Goal: Information Seeking & Learning: Understand process/instructions

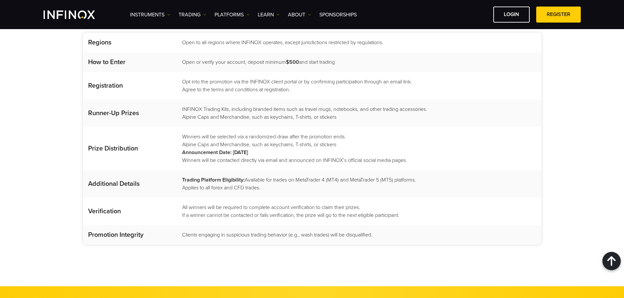
scroll to position [850, 0]
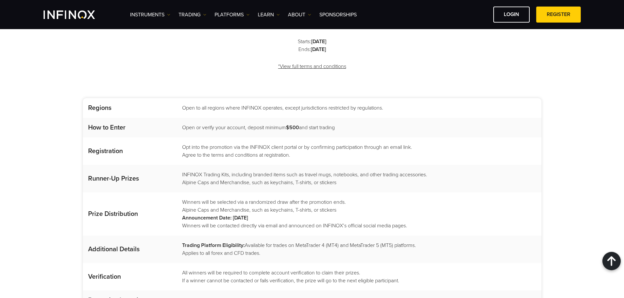
click at [244, 98] on td "Open to all regions where INFINOX operates, except jurisdictions restricted by …" at bounding box center [358, 108] width 365 height 20
click at [251, 138] on td "Opt into the promotion via the INFINOX client portal or by confirming participa…" at bounding box center [358, 152] width 365 height 28
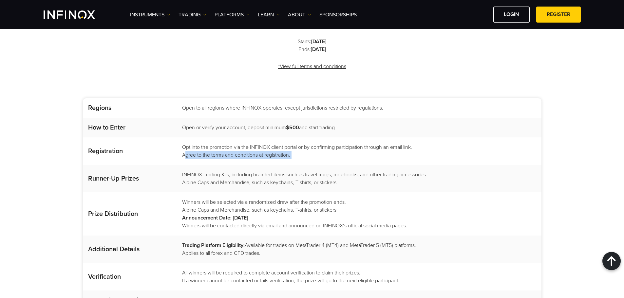
drag, startPoint x: 251, startPoint y: 131, endPoint x: 252, endPoint y: 128, distance: 3.6
click at [251, 138] on td "Opt into the promotion via the INFINOX client portal or by confirming participa…" at bounding box center [358, 152] width 365 height 28
click at [257, 118] on td "Open or verify your account, deposit minimum $500 and start trading" at bounding box center [358, 128] width 365 height 20
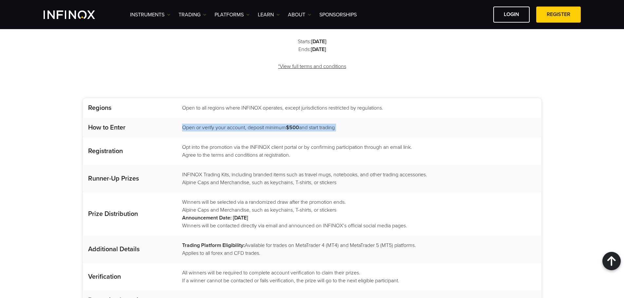
click at [257, 118] on td "Open or verify your account, deposit minimum $500 and start trading" at bounding box center [358, 128] width 365 height 20
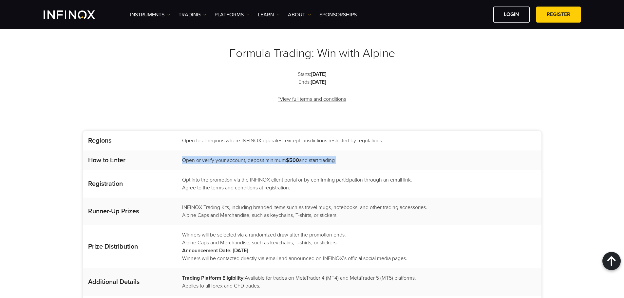
click at [202, 151] on td "Open or verify your account, deposit minimum $500 and start trading" at bounding box center [358, 161] width 365 height 20
click at [202, 170] on td "Opt into the promotion via the INFINOX client portal or by confirming participa…" at bounding box center [358, 184] width 365 height 28
click at [213, 151] on td "Open or verify your account, deposit minimum $500 and start trading" at bounding box center [358, 161] width 365 height 20
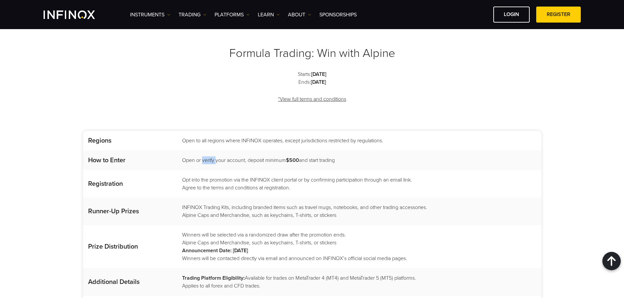
click at [213, 151] on td "Open or verify your account, deposit minimum $500 and start trading" at bounding box center [358, 161] width 365 height 20
click at [213, 170] on td "Opt into the promotion via the INFINOX client portal or by confirming participa…" at bounding box center [358, 184] width 365 height 28
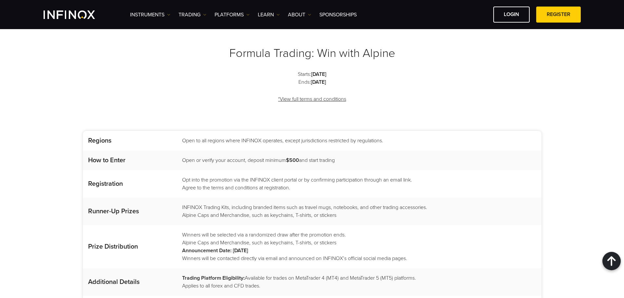
click at [219, 157] on span "Open or verify your account, deposit minimum $500 and start trading" at bounding box center [258, 160] width 153 height 7
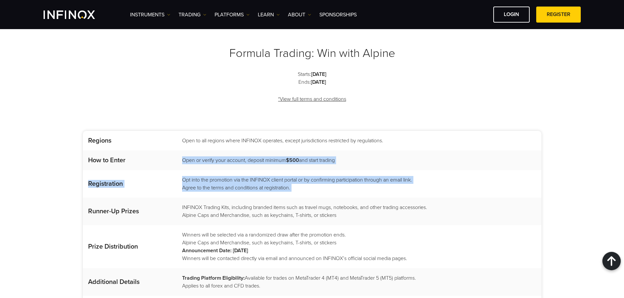
drag, startPoint x: 219, startPoint y: 131, endPoint x: 219, endPoint y: 167, distance: 35.7
click at [219, 167] on tbody "Regions Open to all regions where INFINOX operates, except jurisdictions restri…" at bounding box center [312, 237] width 459 height 212
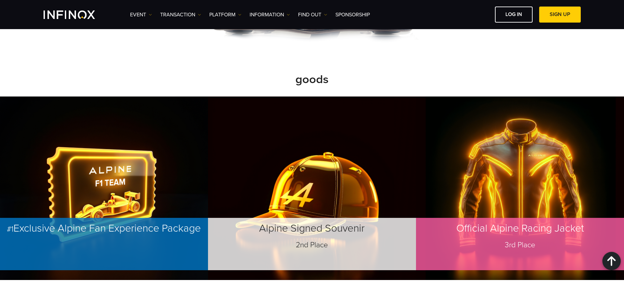
scroll to position [721, 0]
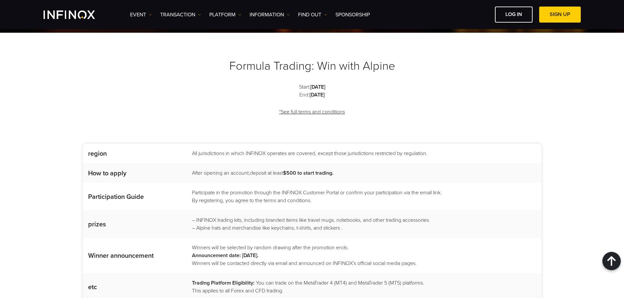
click at [239, 183] on td "Participate in the promotion through the INFINOX Customer Portal or confirm you…" at bounding box center [364, 197] width 356 height 28
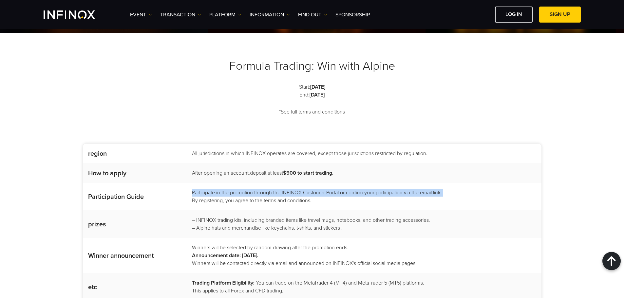
click at [239, 183] on td "Participate in the promotion through the INFINOX Customer Portal or confirm you…" at bounding box center [364, 197] width 356 height 28
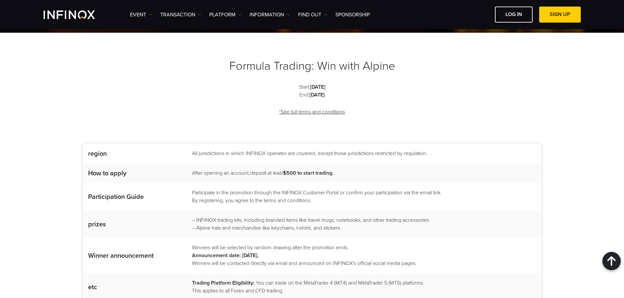
click at [236, 217] on font "– INFINOX trading kits, including branded items like travel mugs, notebooks, an…" at bounding box center [311, 220] width 238 height 7
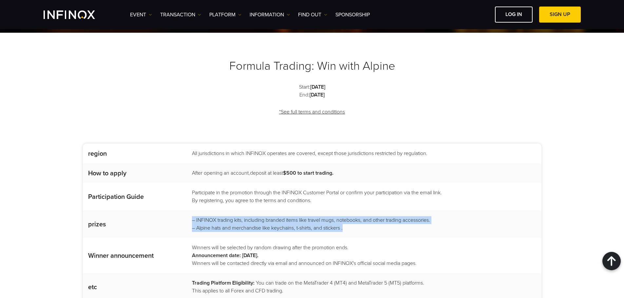
drag, startPoint x: 236, startPoint y: 189, endPoint x: 235, endPoint y: 195, distance: 5.3
click at [235, 211] on td "– INFINOX trading kits, including branded items like travel mugs, notebooks, an…" at bounding box center [364, 225] width 356 height 28
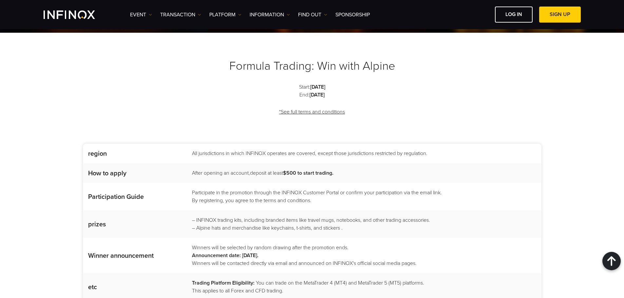
click at [234, 183] on td "Participate in the promotion through the INFINOX Customer Portal or confirm you…" at bounding box center [364, 197] width 356 height 28
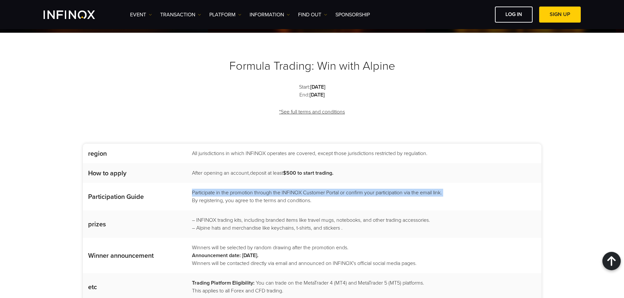
drag, startPoint x: 234, startPoint y: 152, endPoint x: 231, endPoint y: 164, distance: 12.6
click at [231, 183] on td "Participate in the promotion through the INFINOX Customer Portal or confirm you…" at bounding box center [364, 197] width 356 height 28
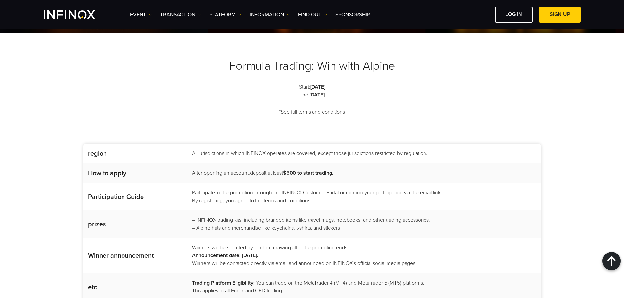
click at [233, 150] on font "All jurisdictions in which INFINOX operates are covered, except those jurisdict…" at bounding box center [310, 153] width 236 height 7
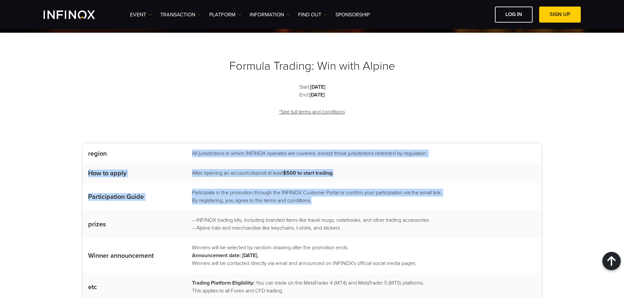
drag, startPoint x: 233, startPoint y: 126, endPoint x: 230, endPoint y: 170, distance: 44.0
click at [230, 170] on tbody "region All jurisdictions in which INFINOX operates are covered, except those ju…" at bounding box center [312, 246] width 459 height 204
click at [230, 198] on font "By registering, you agree to the terms and conditions." at bounding box center [252, 201] width 120 height 7
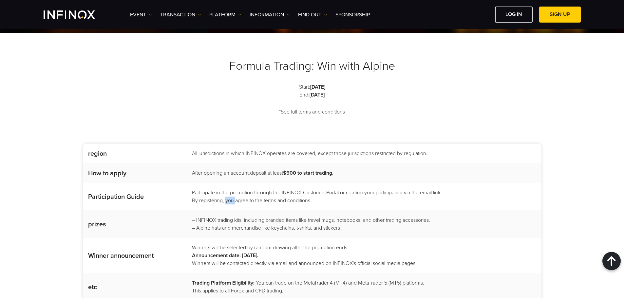
click at [230, 198] on font "By registering, you agree to the terms and conditions." at bounding box center [252, 201] width 120 height 7
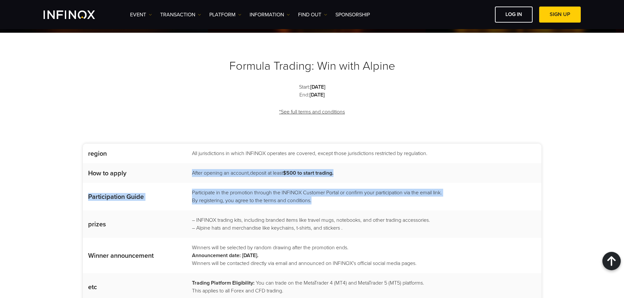
drag, startPoint x: 230, startPoint y: 170, endPoint x: 228, endPoint y: 147, distance: 22.7
click at [228, 147] on tbody "region All jurisdictions in which INFINOX operates are covered, except those ju…" at bounding box center [312, 246] width 459 height 204
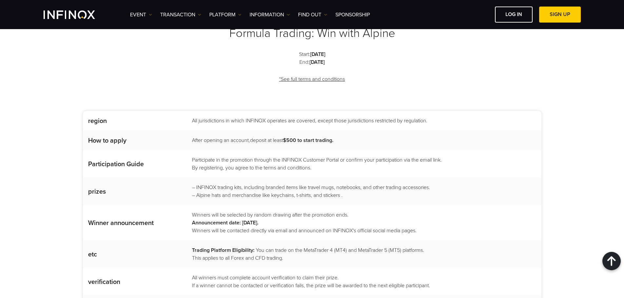
click at [228, 212] on font "Winners will be selected by random drawing after the promotion ends." at bounding box center [270, 215] width 157 height 7
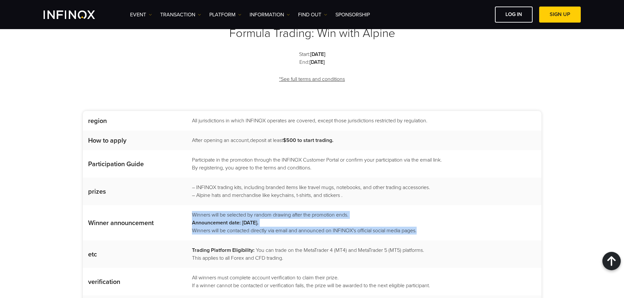
drag, startPoint x: 228, startPoint y: 185, endPoint x: 229, endPoint y: 204, distance: 18.4
click at [229, 205] on td "Winners will be selected by random drawing after the promotion ends. Announceme…" at bounding box center [364, 222] width 356 height 35
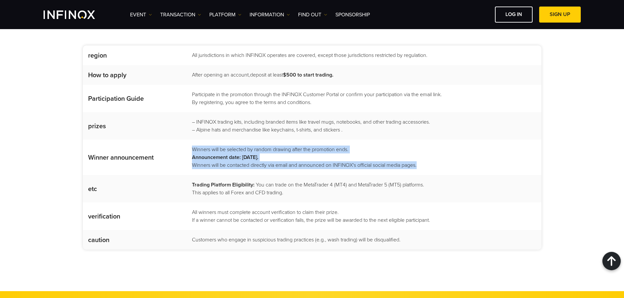
click at [245, 146] on font "Winners will be selected by random drawing after the promotion ends." at bounding box center [270, 149] width 157 height 7
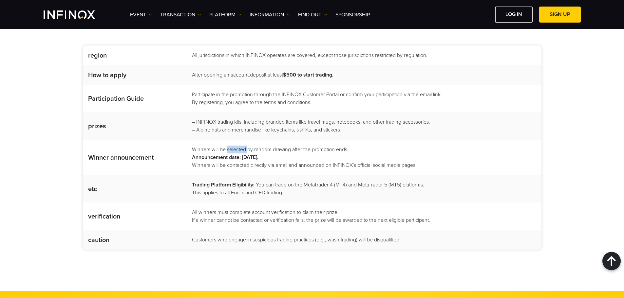
click at [245, 146] on font "Winners will be selected by random drawing after the promotion ends." at bounding box center [270, 149] width 157 height 7
click at [235, 154] on font "Announcement date: November 1, 2025." at bounding box center [225, 157] width 67 height 7
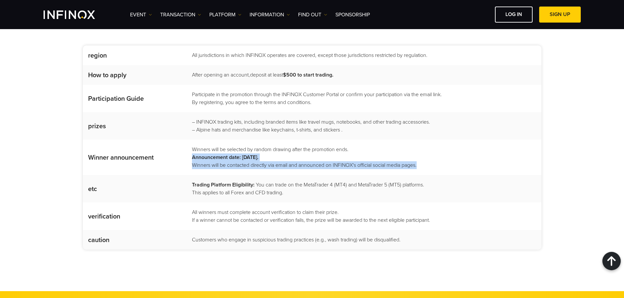
drag, startPoint x: 235, startPoint y: 129, endPoint x: 232, endPoint y: 136, distance: 7.5
click at [233, 140] on td "Winners will be selected by random drawing after the promotion ends. Announceme…" at bounding box center [364, 157] width 356 height 35
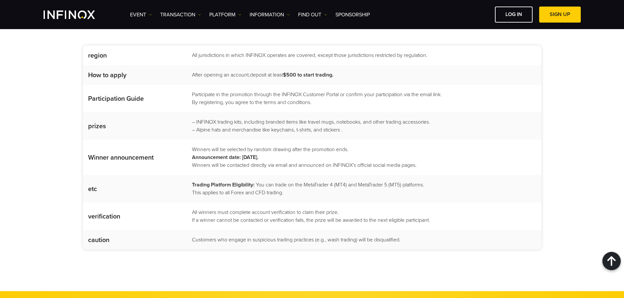
click at [227, 182] on font "Trading Platform Eligibility" at bounding box center [222, 185] width 61 height 7
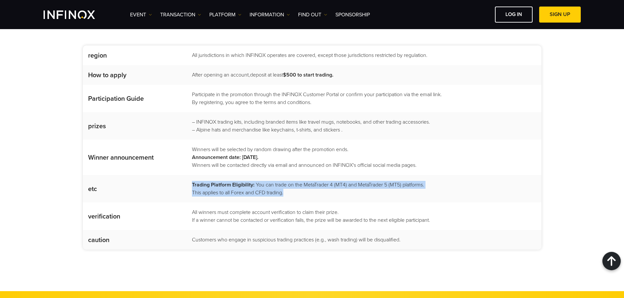
drag, startPoint x: 227, startPoint y: 153, endPoint x: 225, endPoint y: 162, distance: 8.7
click at [225, 175] on td "Trading Platform Eligibility : You can trade on the MetaTrader 4 (MT4) and Meta…" at bounding box center [364, 189] width 356 height 28
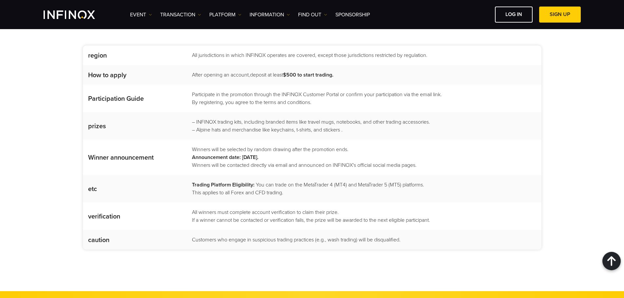
click at [221, 209] on font "All winners must complete account verification to claim their prize." at bounding box center [265, 212] width 147 height 7
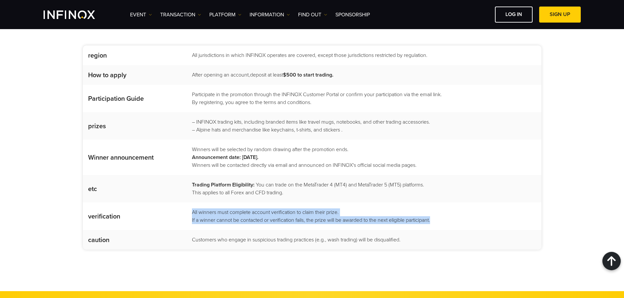
drag, startPoint x: 221, startPoint y: 180, endPoint x: 221, endPoint y: 190, distance: 10.5
click at [221, 203] on td "All winners must complete account verification to claim their prize. If a winne…" at bounding box center [364, 217] width 356 height 28
click at [221, 217] on font "If a winner cannot be contacted or verification fails, the prize will be awarde…" at bounding box center [311, 220] width 238 height 7
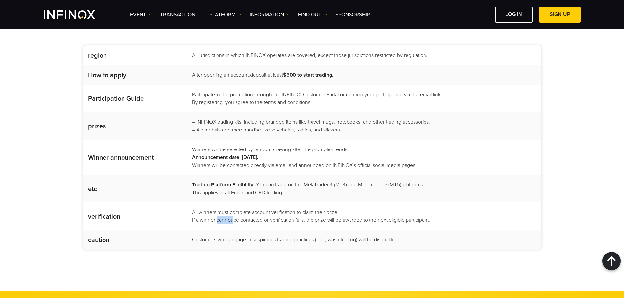
click at [221, 217] on font "If a winner cannot be contacted or verification fails, the prize will be awarde…" at bounding box center [311, 220] width 238 height 7
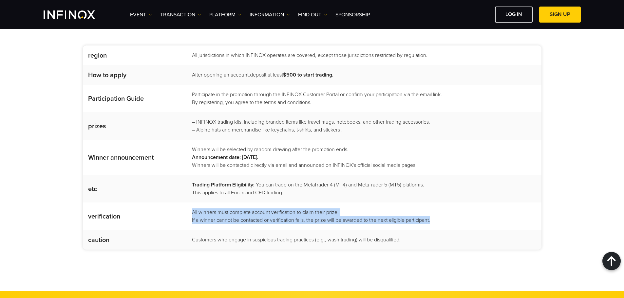
drag, startPoint x: 221, startPoint y: 190, endPoint x: 221, endPoint y: 181, distance: 9.2
click at [221, 203] on td "All winners must complete account verification to claim their prize. If a winne…" at bounding box center [364, 217] width 356 height 28
click at [221, 209] on font "All winners must complete account verification to claim their prize." at bounding box center [265, 212] width 147 height 7
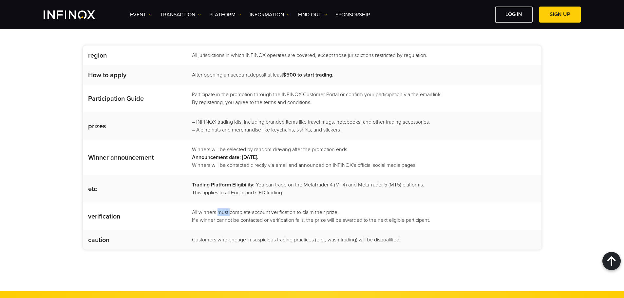
click at [221, 209] on font "All winners must complete account verification to claim their prize." at bounding box center [265, 212] width 147 height 7
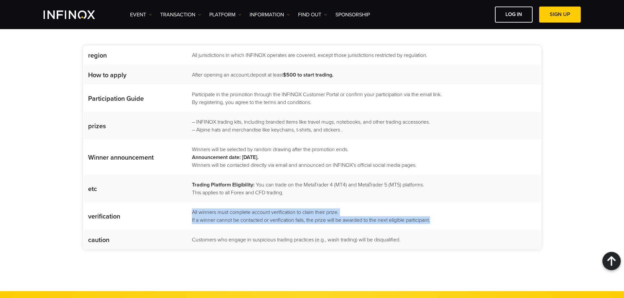
drag, startPoint x: 221, startPoint y: 181, endPoint x: 219, endPoint y: 186, distance: 6.0
click at [219, 203] on td "All winners must complete account verification to claim their prize. If a winne…" at bounding box center [364, 217] width 356 height 28
click at [219, 217] on font "If a winner cannot be contacted or verification fails, the prize will be awarde…" at bounding box center [311, 220] width 238 height 7
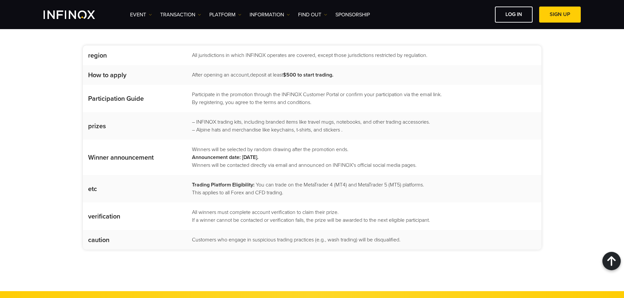
click at [218, 203] on td "All winners must complete account verification to claim their prize. If a winne…" at bounding box center [364, 217] width 356 height 28
click at [224, 217] on font "If a winner cannot be contacted or verification fails, the prize will be awarde…" at bounding box center [311, 220] width 238 height 7
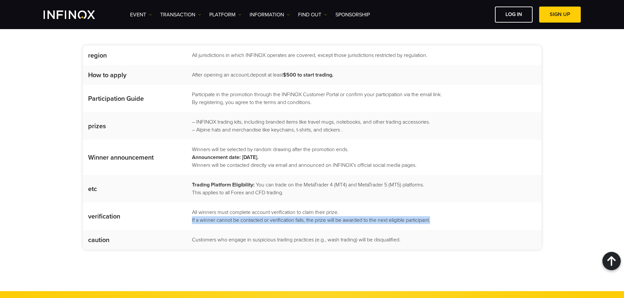
click at [224, 217] on font "If a winner cannot be contacted or verification fails, the prize will be awarde…" at bounding box center [311, 220] width 238 height 7
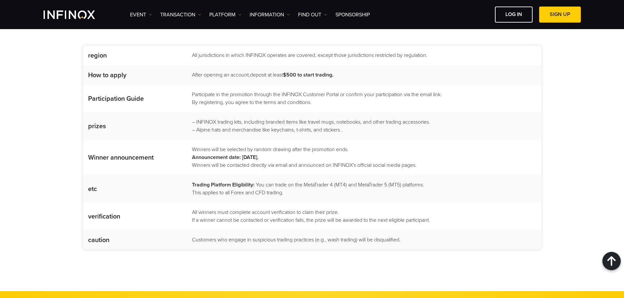
click at [201, 203] on td "All winners must complete account verification to claim their prize. If a winne…" at bounding box center [364, 217] width 356 height 28
click at [219, 217] on font "If a winner cannot be contacted or verification fails, the prize will be awarde…" at bounding box center [311, 220] width 238 height 7
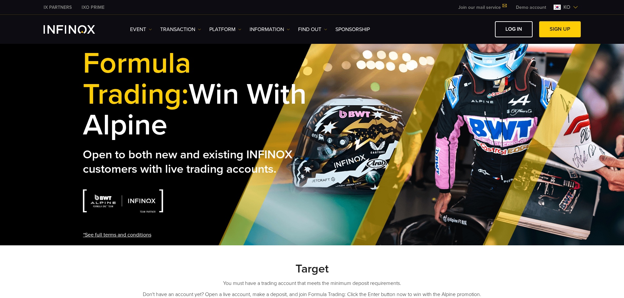
scroll to position [164, 0]
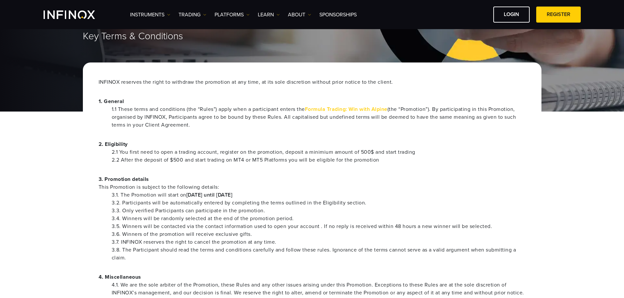
scroll to position [98, 0]
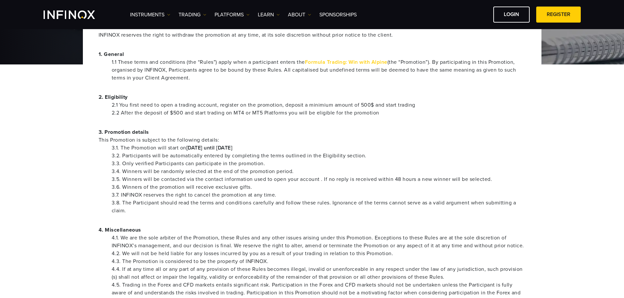
click at [175, 109] on li "2.2 After the deposit of $500 and start trading on MT4 or MT5 Platforms you wil…" at bounding box center [319, 113] width 414 height 8
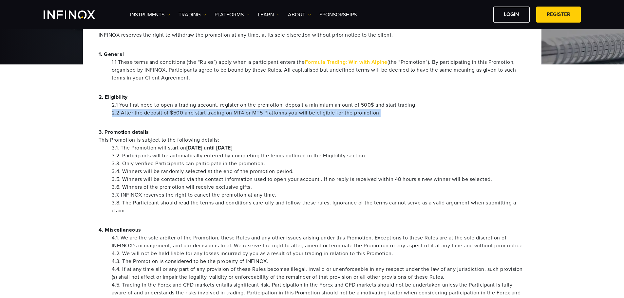
click at [175, 109] on li "2.2 After the deposit of $500 and start trading on MT4 or MT5 Platforms you wil…" at bounding box center [319, 113] width 414 height 8
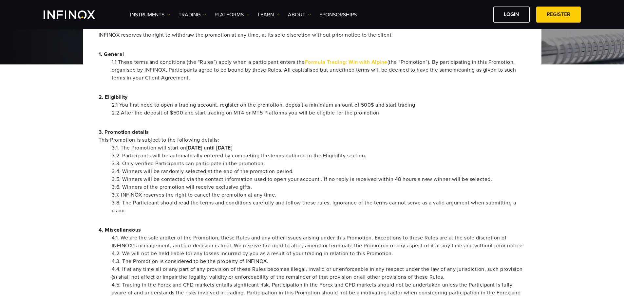
click at [177, 103] on li "2.1 You first need to open a trading account, register on the promotion, deposi…" at bounding box center [319, 105] width 414 height 8
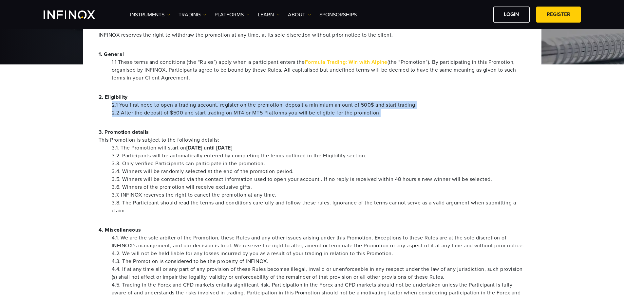
drag, startPoint x: 177, startPoint y: 103, endPoint x: 177, endPoint y: 111, distance: 8.5
click at [177, 111] on ul "2.1 You first need to open a trading account, register on the promotion, deposi…" at bounding box center [312, 109] width 427 height 16
copy div "2.1 You first need to open a trading account, register on the promotion, deposi…"
